Goal: Book appointment/travel/reservation

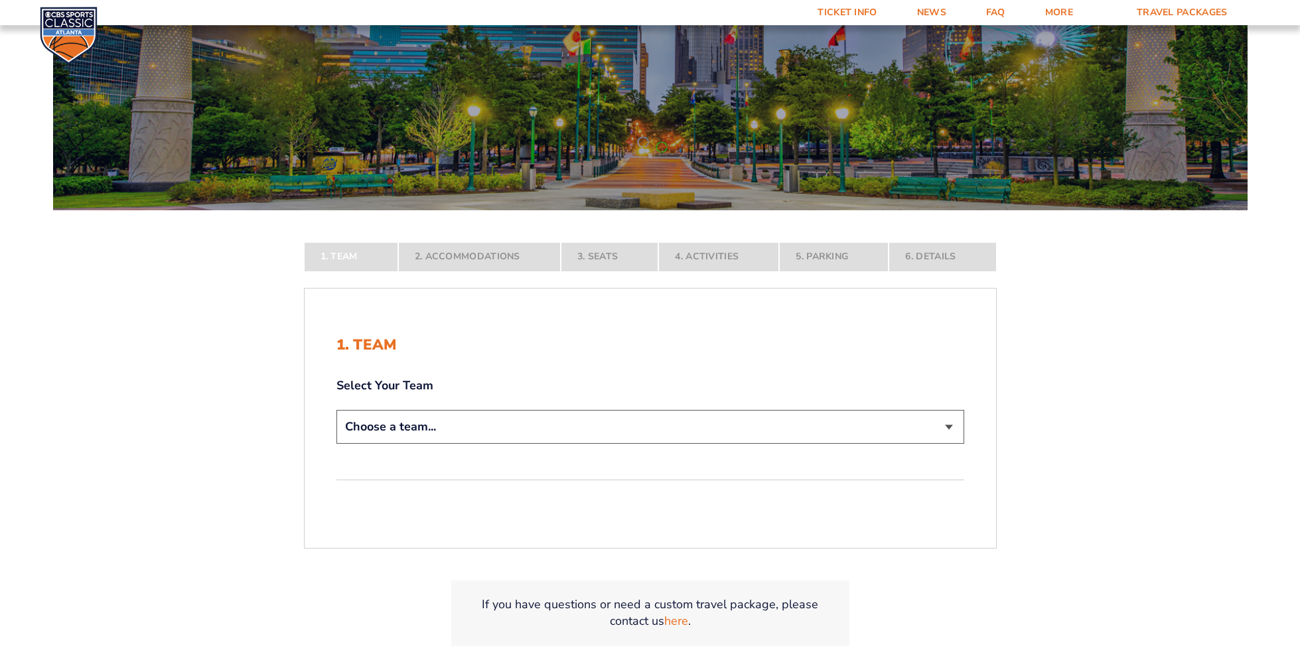
scroll to position [133, 0]
click at [403, 419] on select "Choose a team... [US_STATE] Wildcats [US_STATE] State Buckeyes [US_STATE] Tar H…" at bounding box center [650, 426] width 628 height 34
select select "12756"
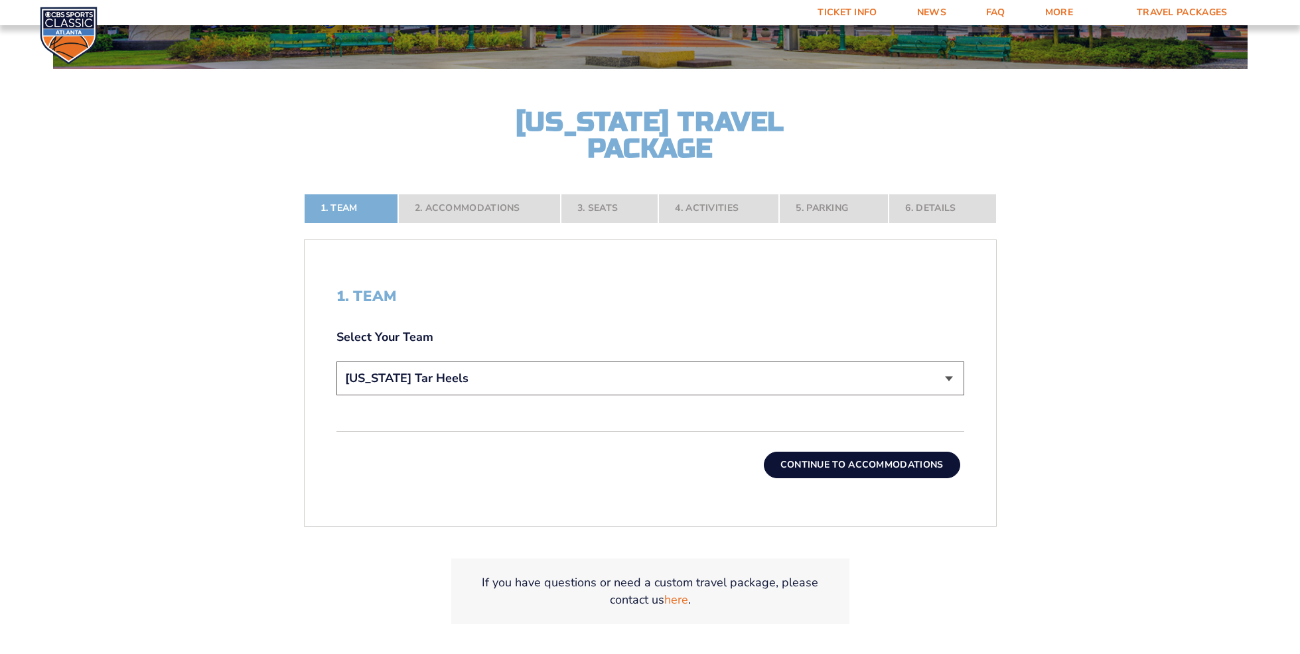
click at [822, 438] on div "Continue To Accommodations" at bounding box center [650, 454] width 628 height 47
click at [838, 457] on button "Continue To Accommodations" at bounding box center [862, 465] width 196 height 27
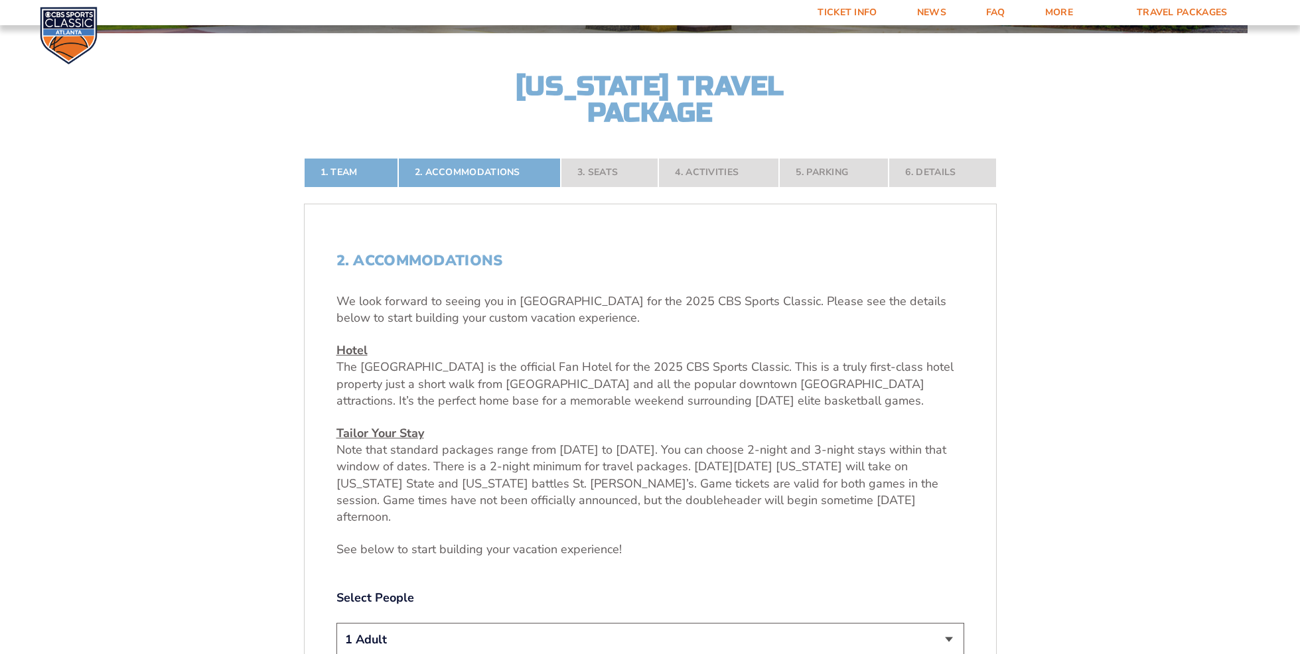
scroll to position [493, 0]
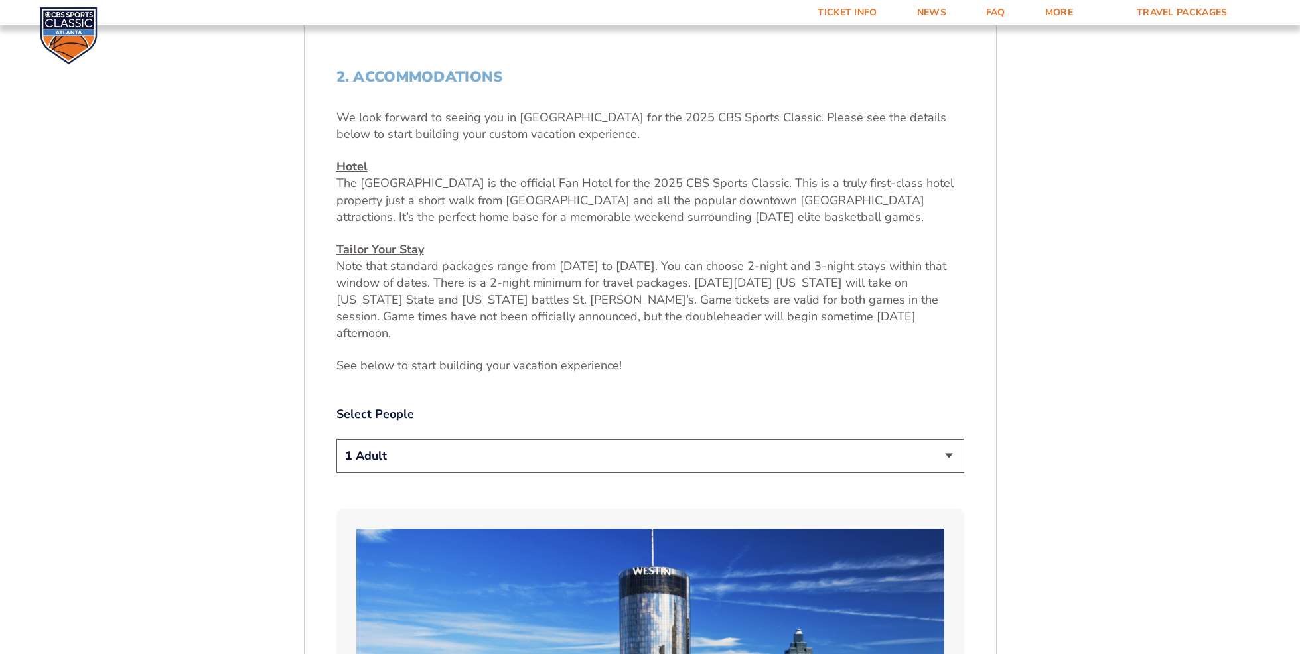
click at [693, 439] on select "1 Adult 2 Adults 3 Adults 4 Adults 2 Adults + 1 Child 2 Adults + 2 Children 2 A…" at bounding box center [650, 456] width 628 height 34
select select "2 Adults"
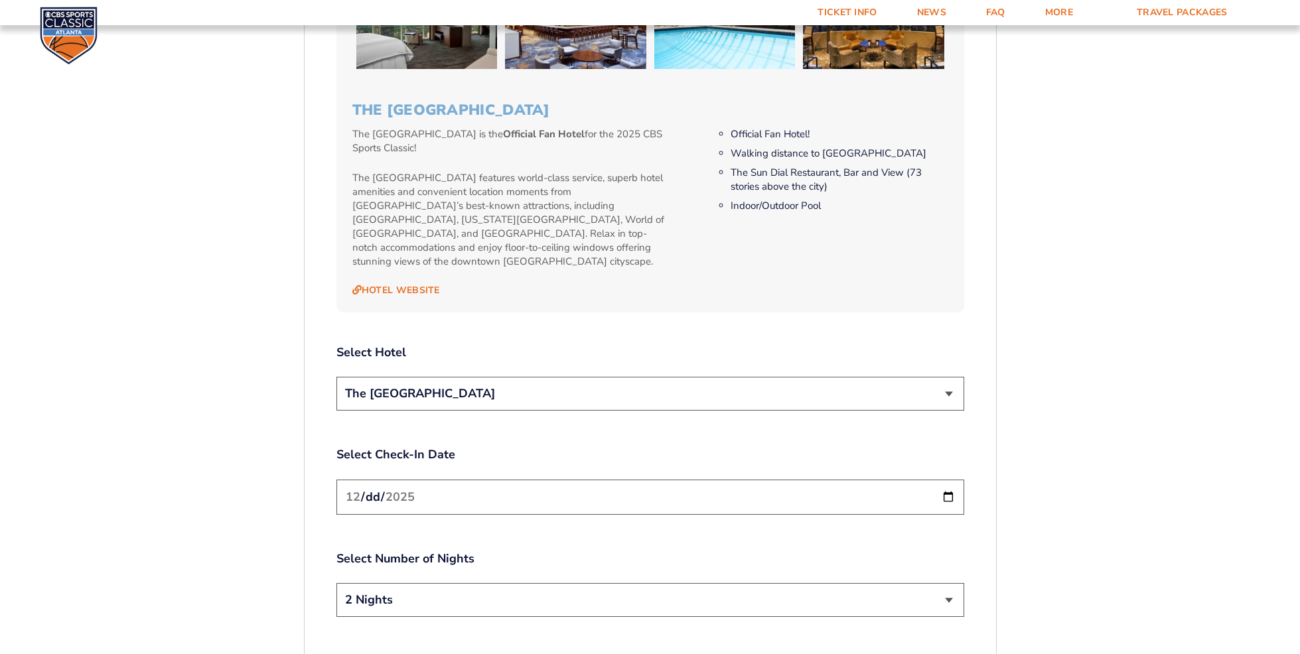
scroll to position [1406, 0]
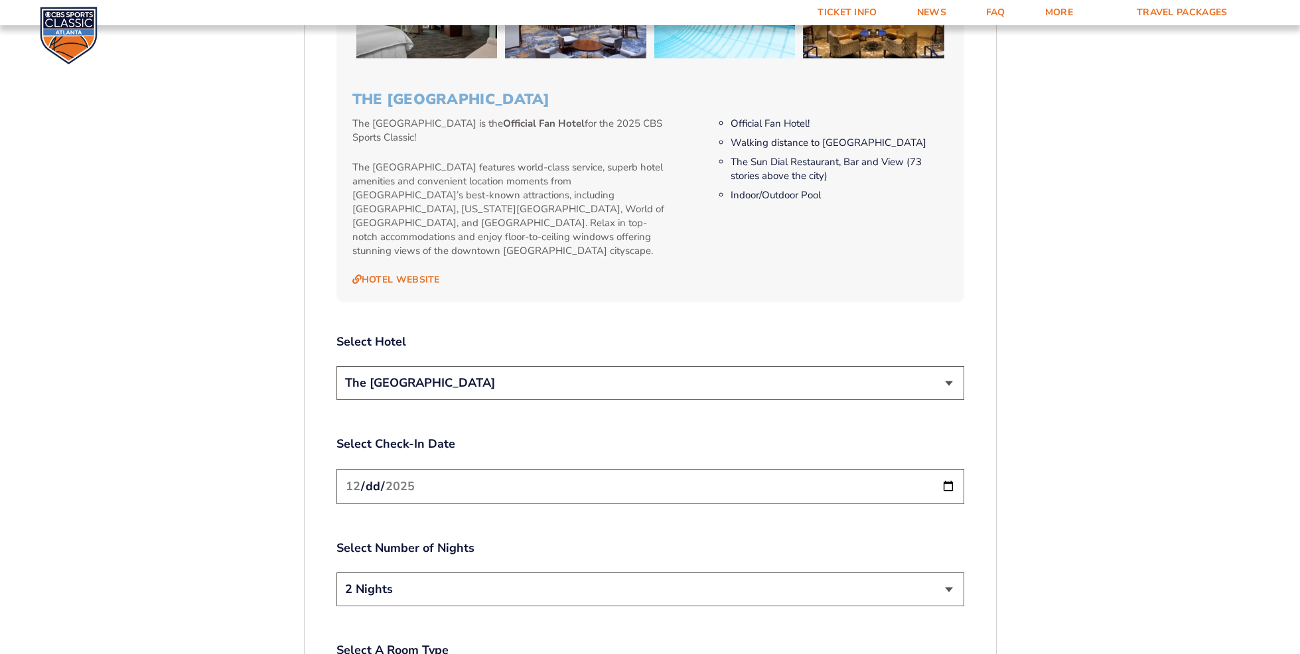
click at [622, 366] on select "The [GEOGRAPHIC_DATA]" at bounding box center [650, 383] width 628 height 34
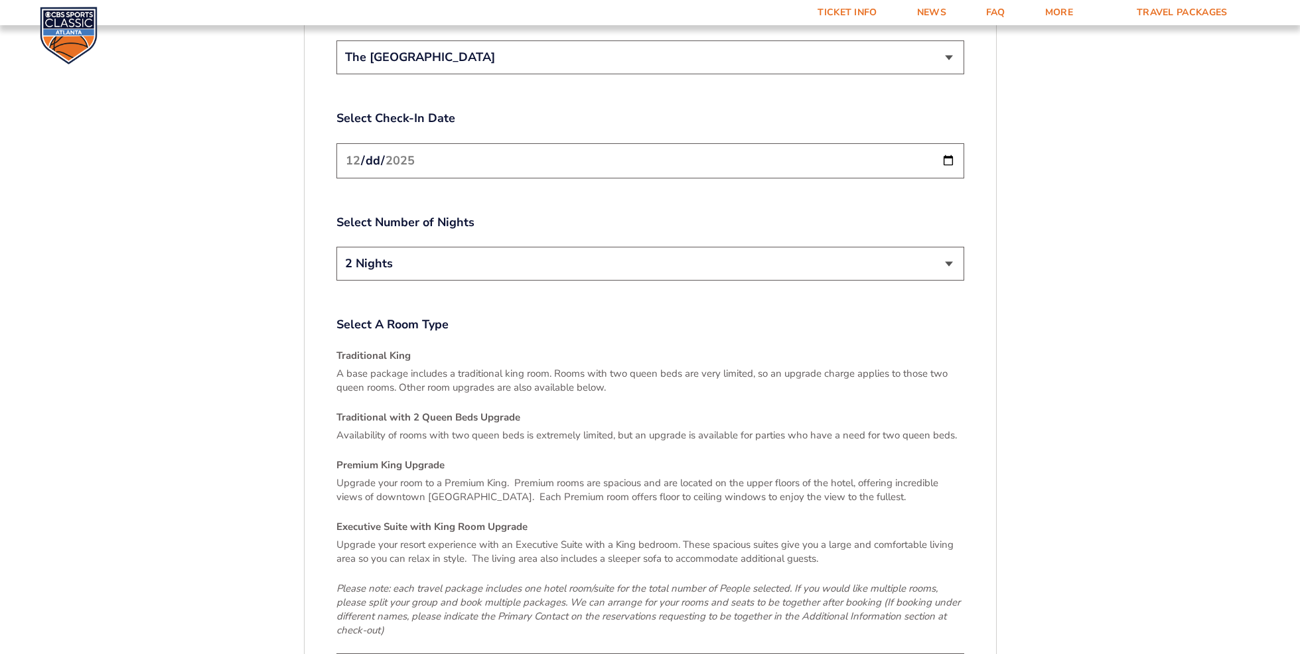
scroll to position [1883, 0]
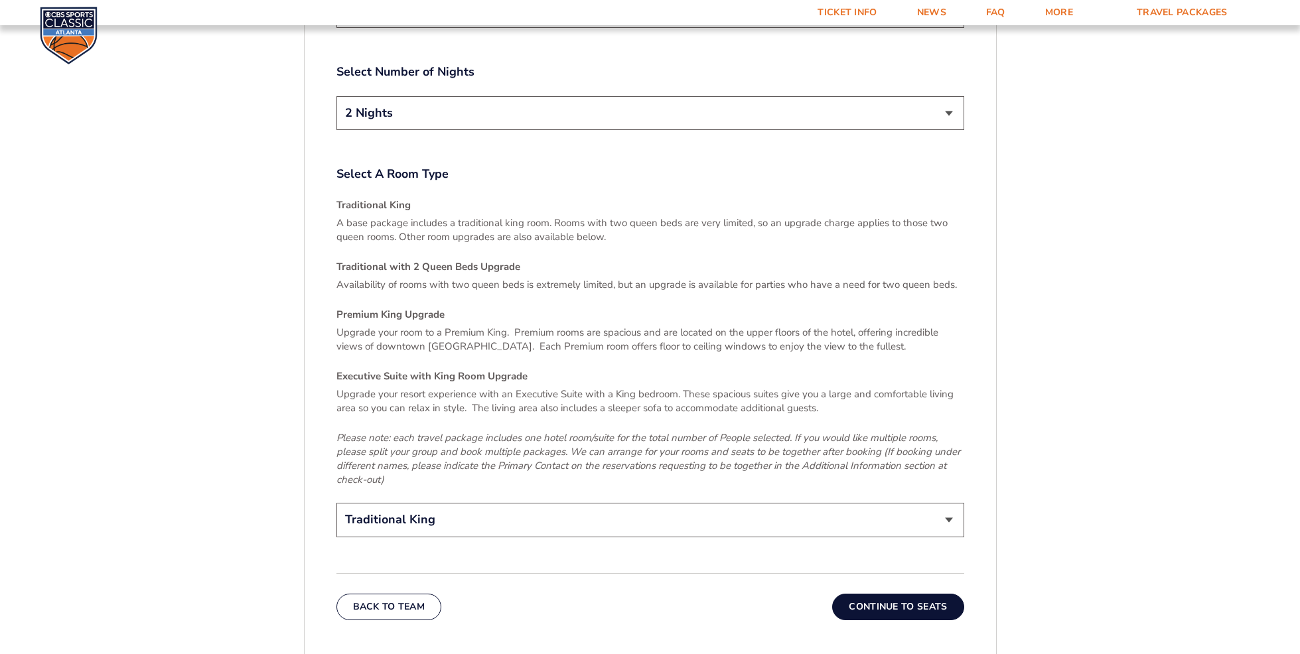
click at [926, 594] on button "Continue To Seats" at bounding box center [897, 607] width 131 height 27
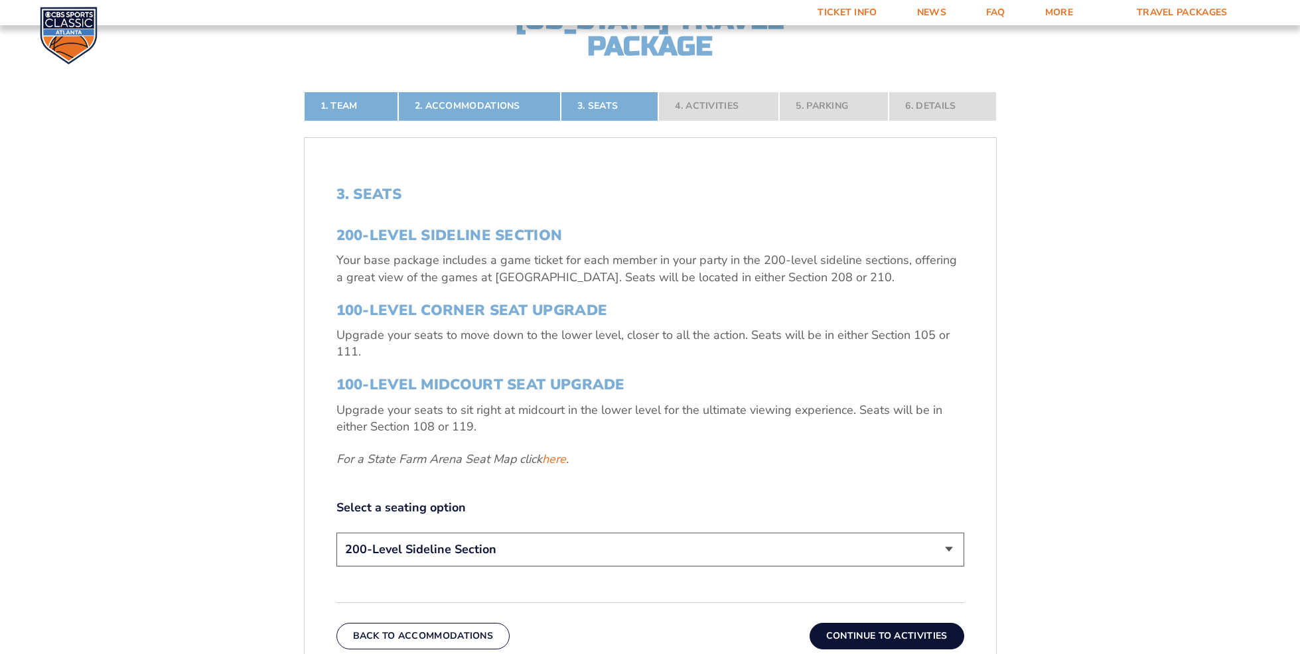
scroll to position [429, 0]
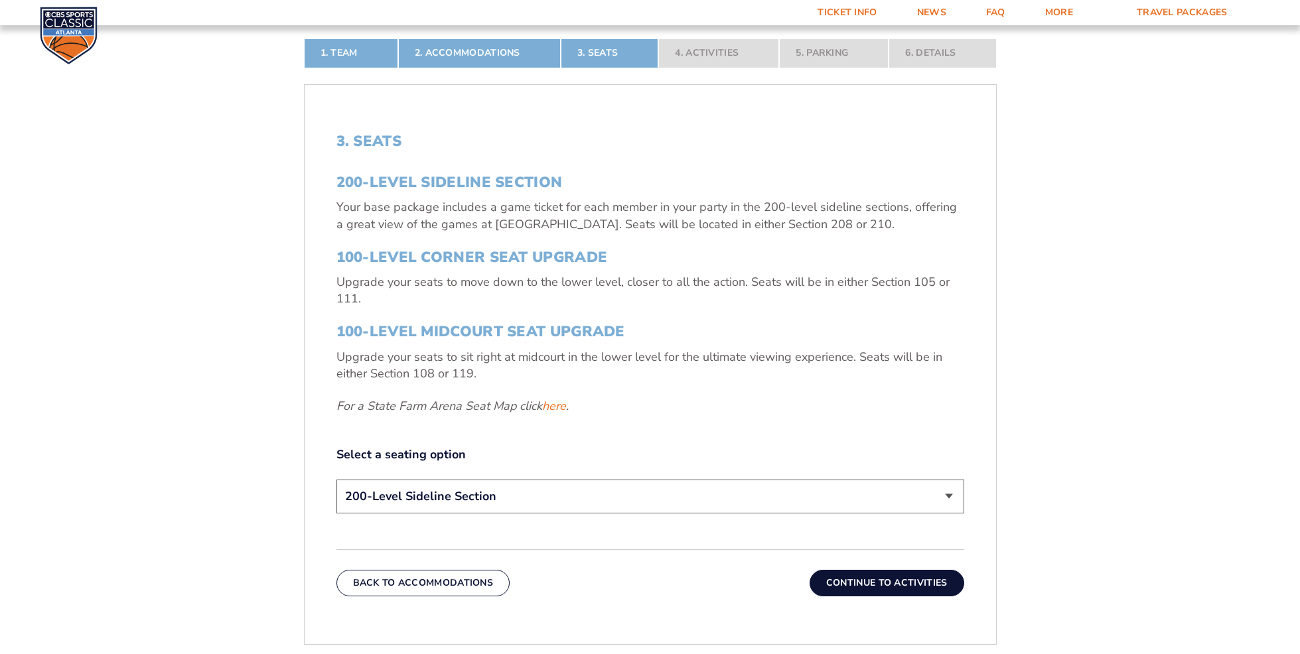
click at [917, 575] on button "Continue To Activities" at bounding box center [887, 583] width 155 height 27
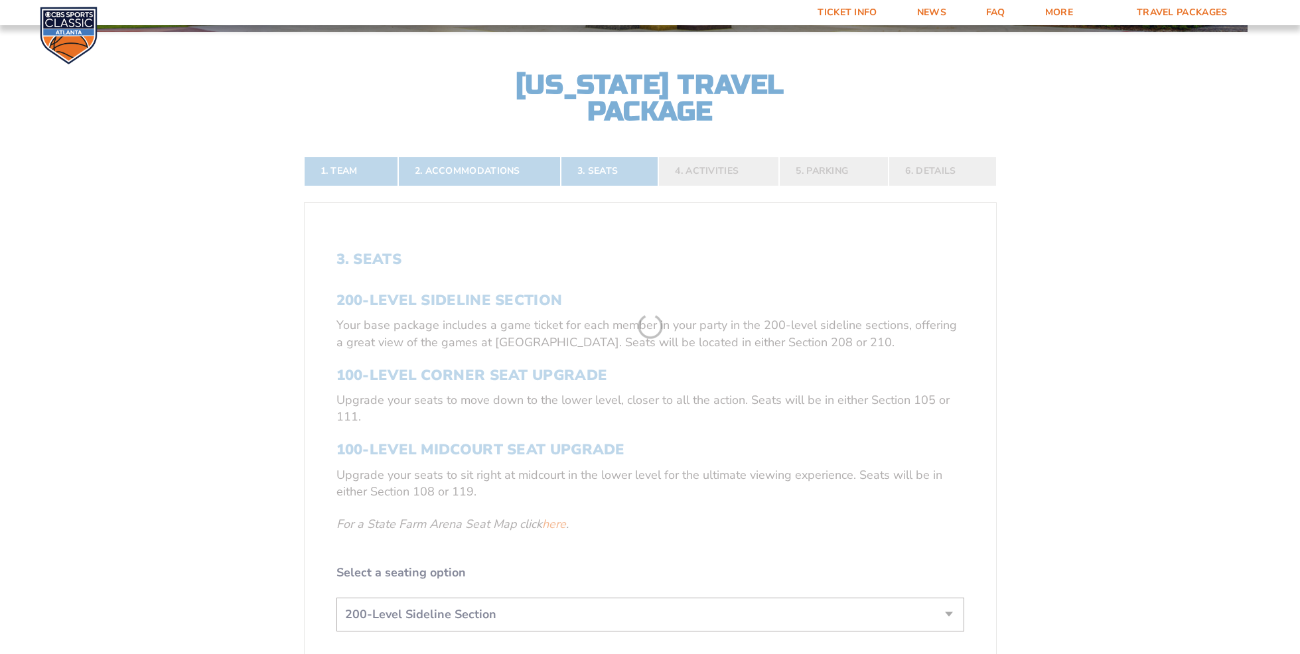
scroll to position [309, 0]
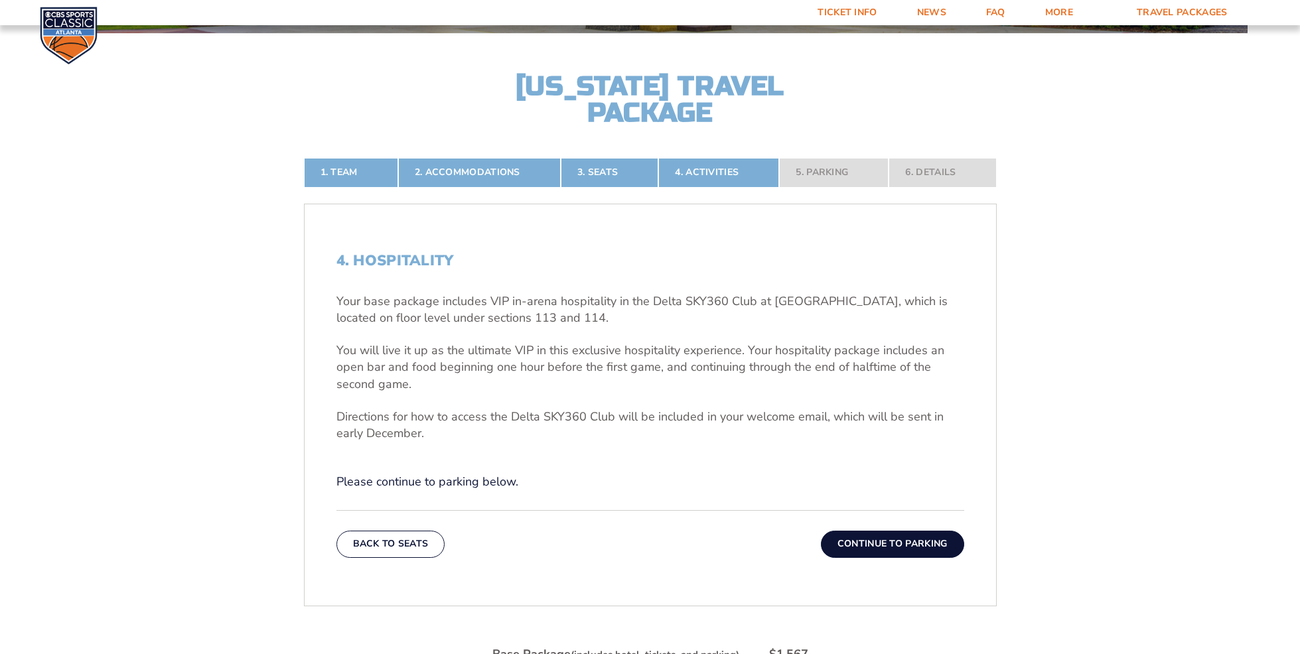
click at [906, 546] on button "Continue To Parking" at bounding box center [892, 544] width 143 height 27
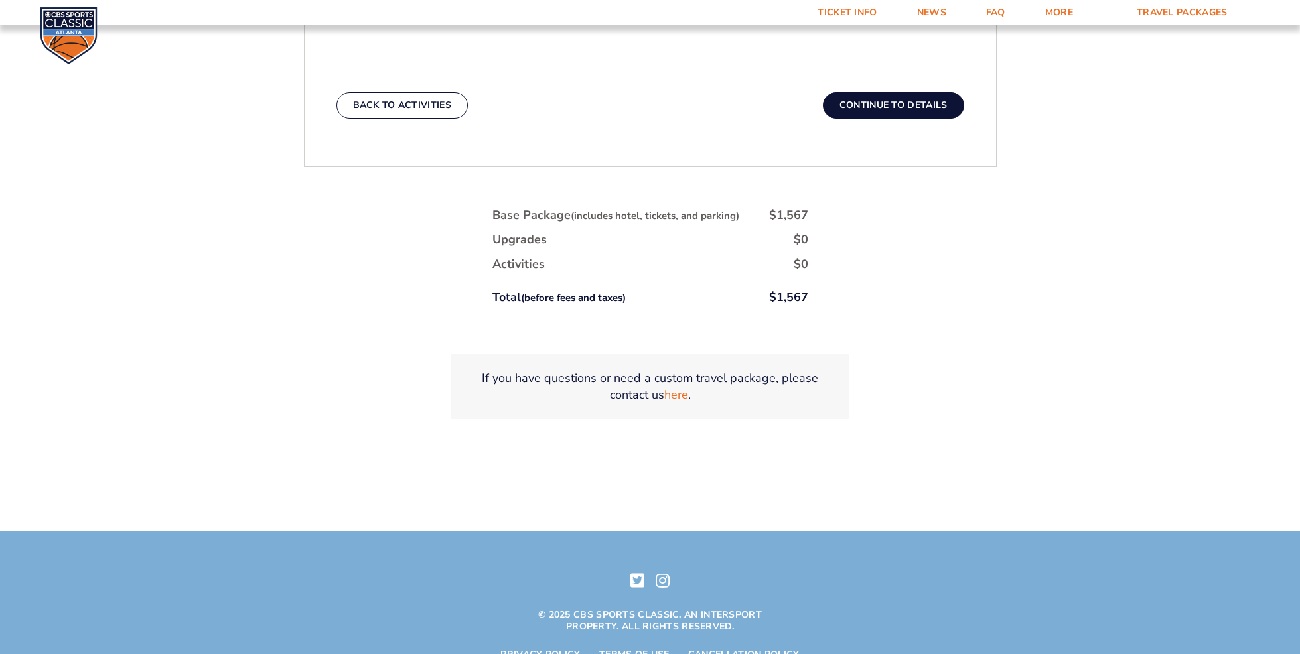
scroll to position [716, 0]
